Goal: Transaction & Acquisition: Obtain resource

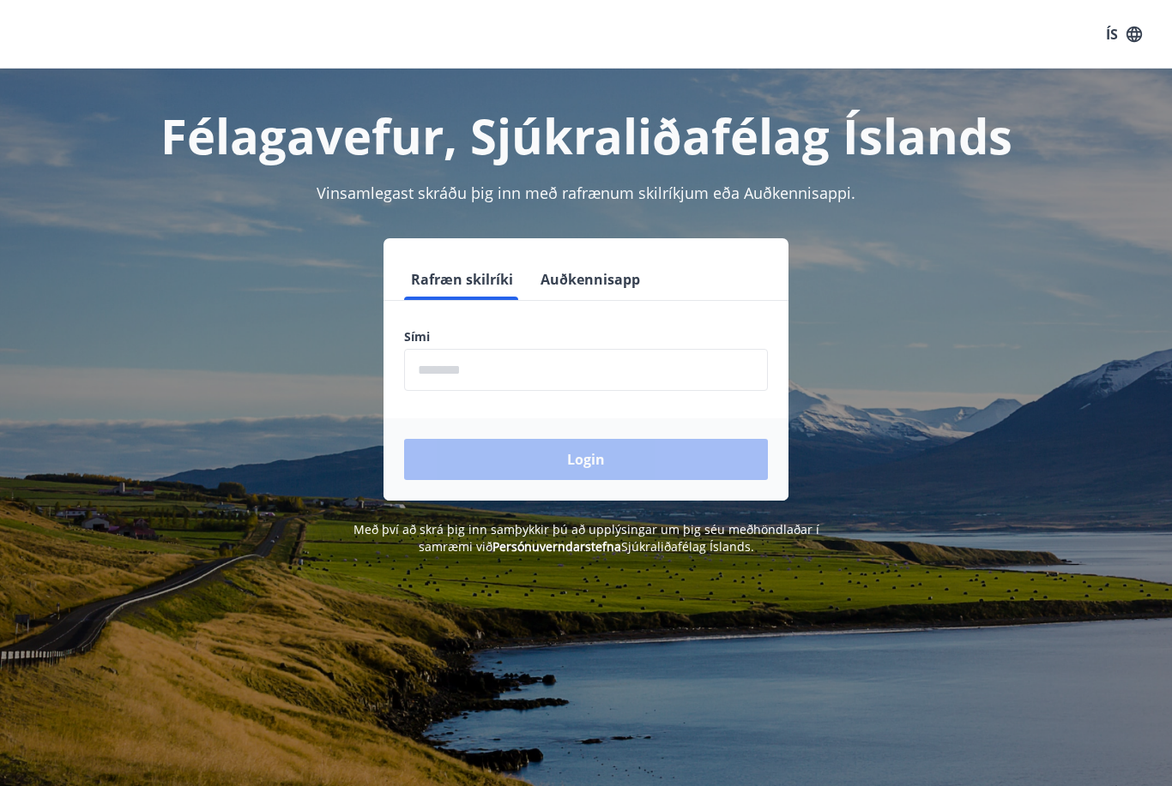
click at [553, 368] on input "phone" at bounding box center [586, 370] width 364 height 42
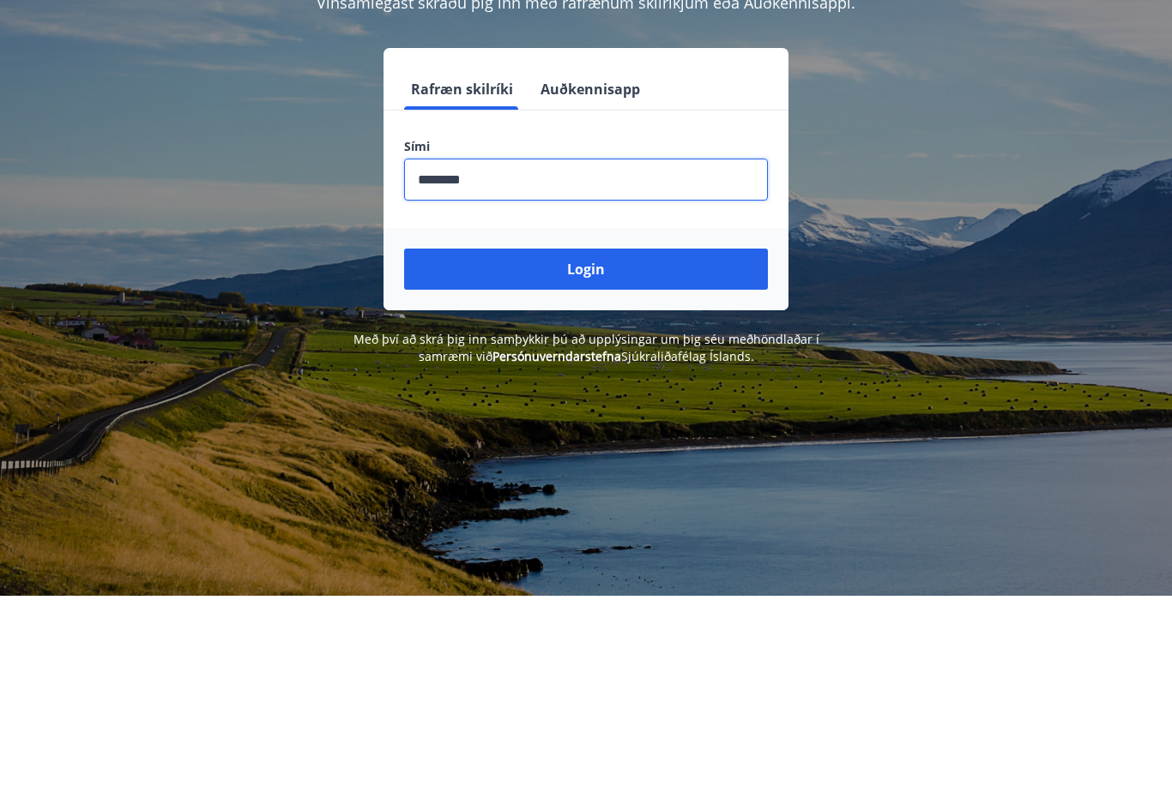
type input "********"
click at [596, 439] on button "Login" at bounding box center [586, 459] width 364 height 41
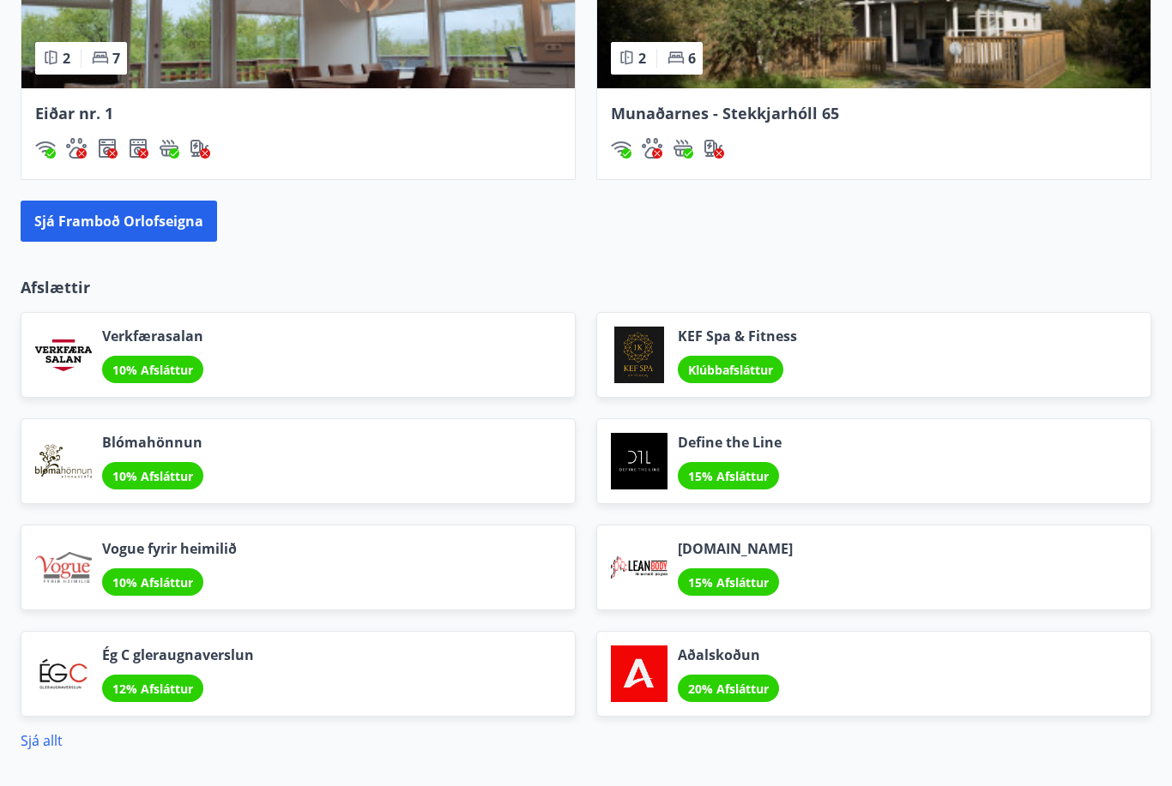
scroll to position [1838, 0]
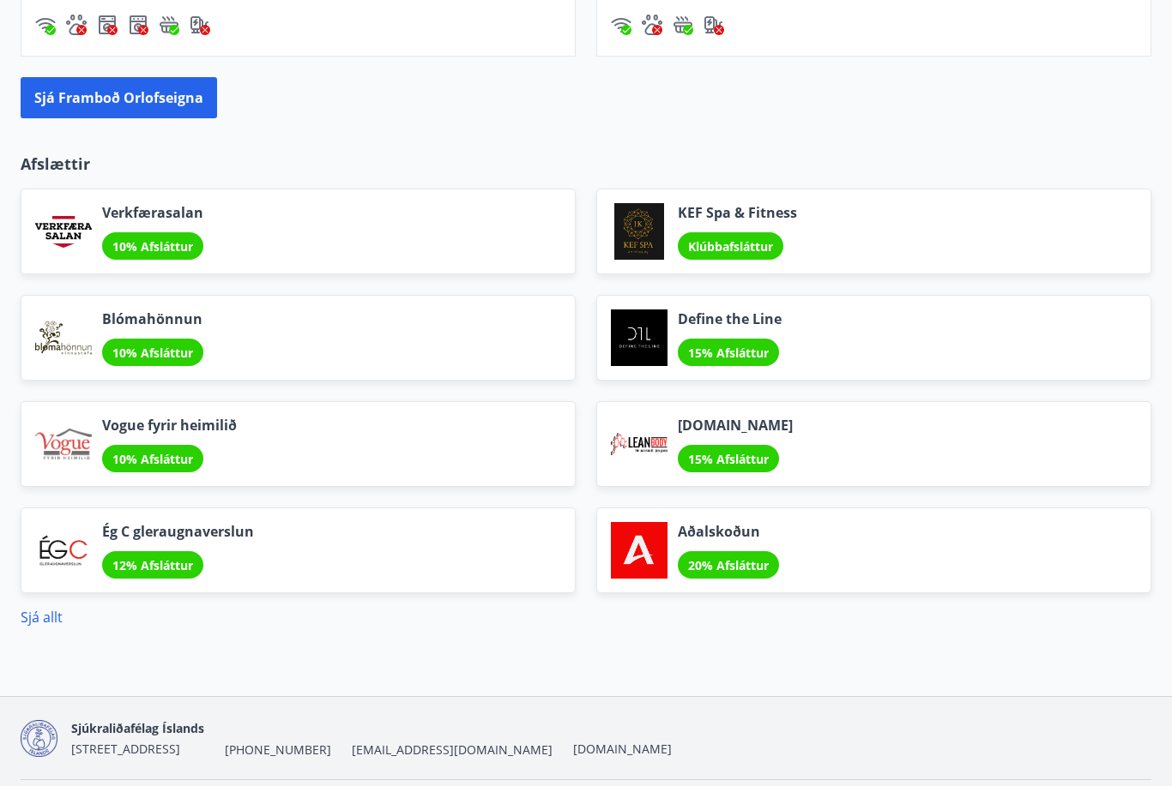
click at [52, 627] on link "Sjá allt" at bounding box center [42, 617] width 42 height 19
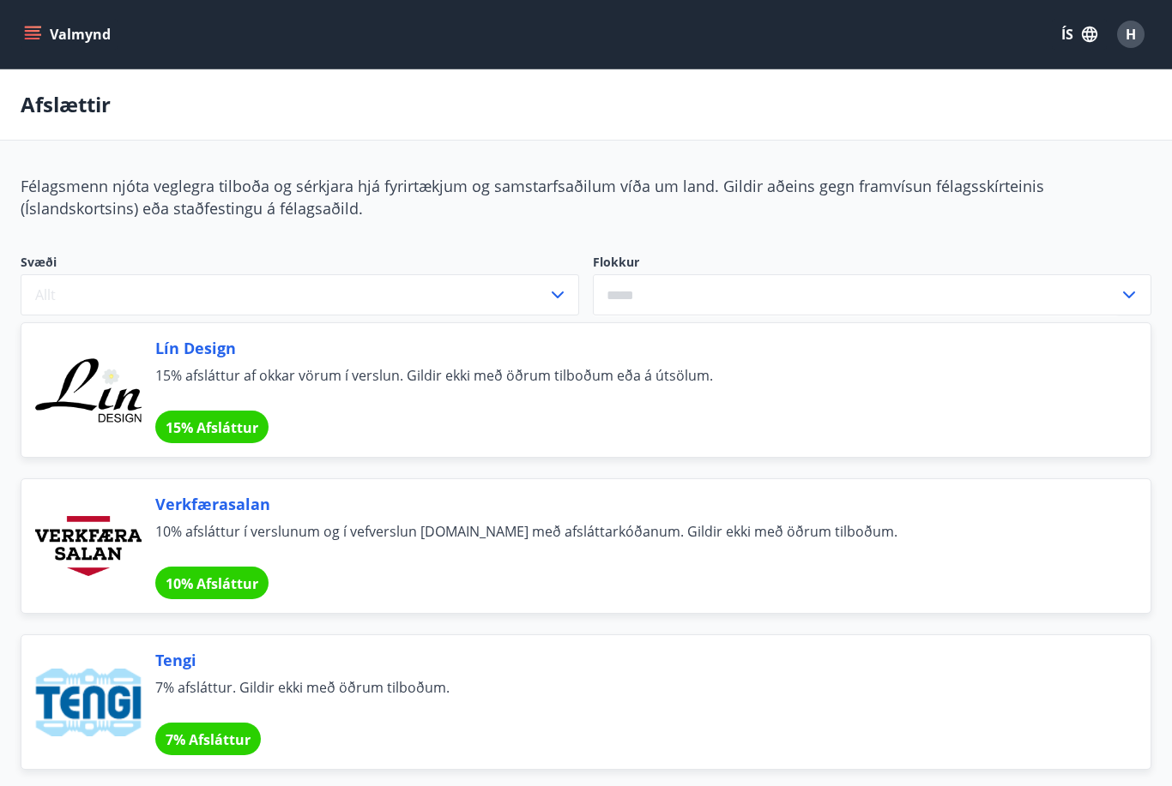
click at [41, 34] on button "Valmynd" at bounding box center [69, 34] width 97 height 31
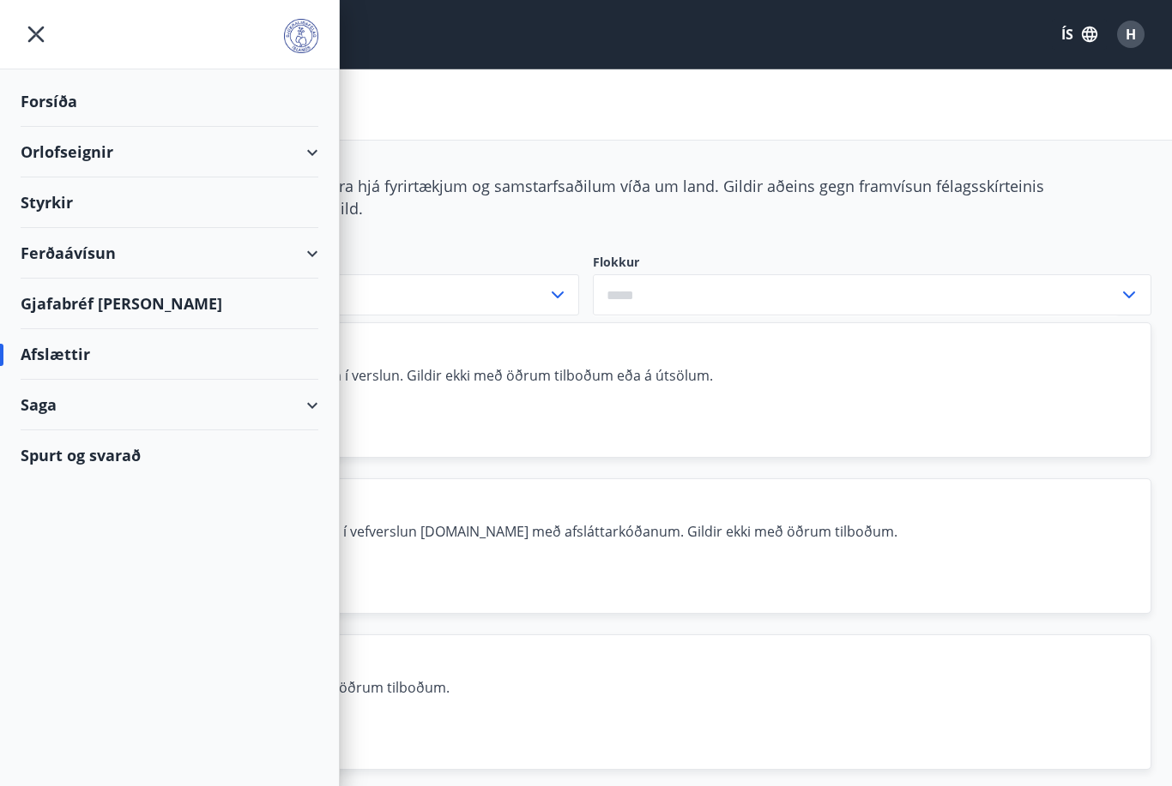
click at [157, 308] on div "Gjafabréf [PERSON_NAME]" at bounding box center [170, 304] width 298 height 51
